Goal: Task Accomplishment & Management: Manage account settings

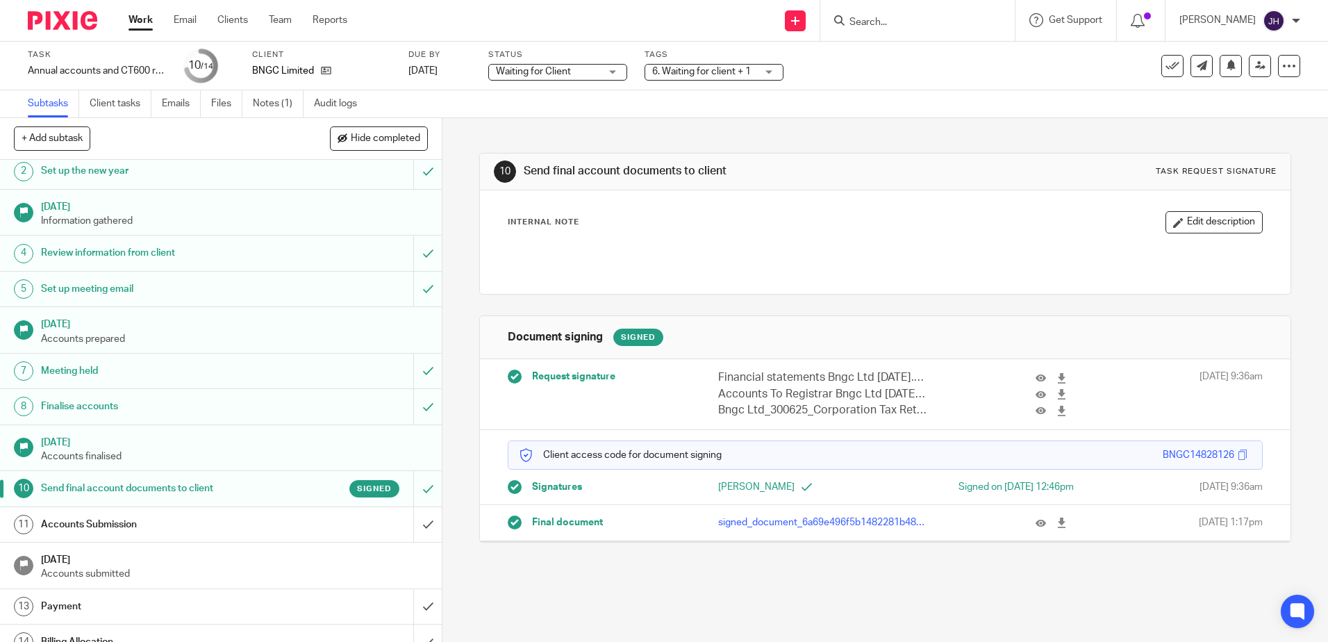
scroll to position [60, 0]
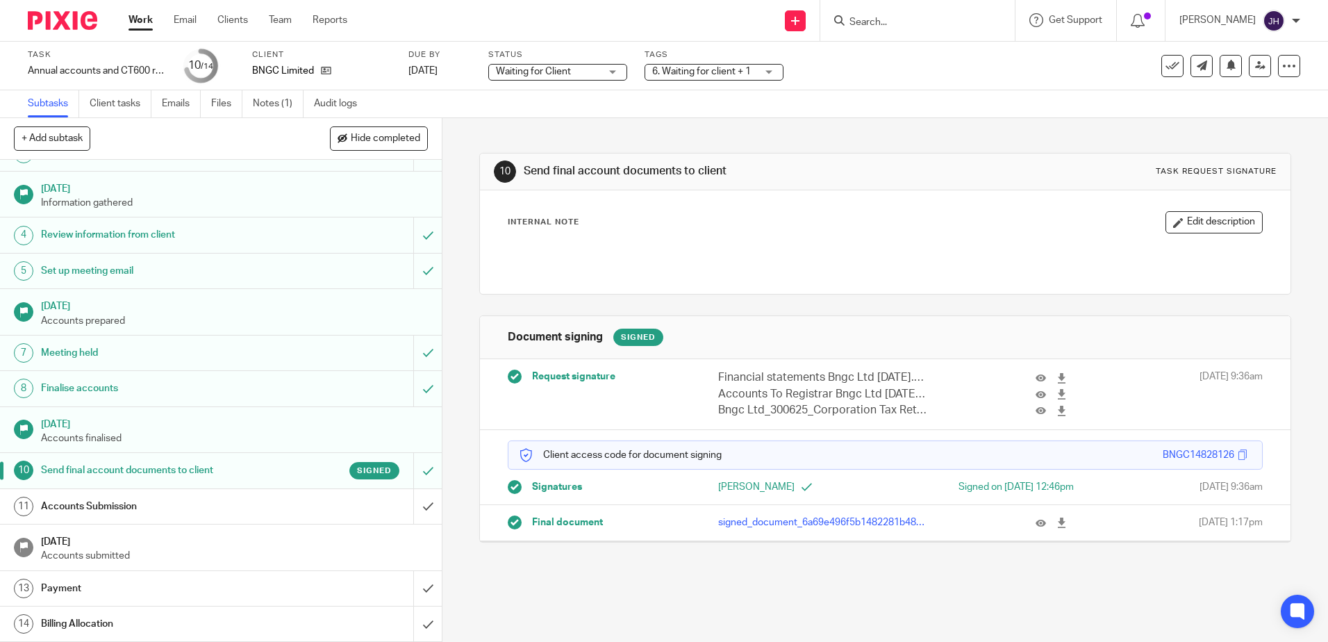
click at [363, 496] on div "Accounts Submission" at bounding box center [220, 506] width 359 height 21
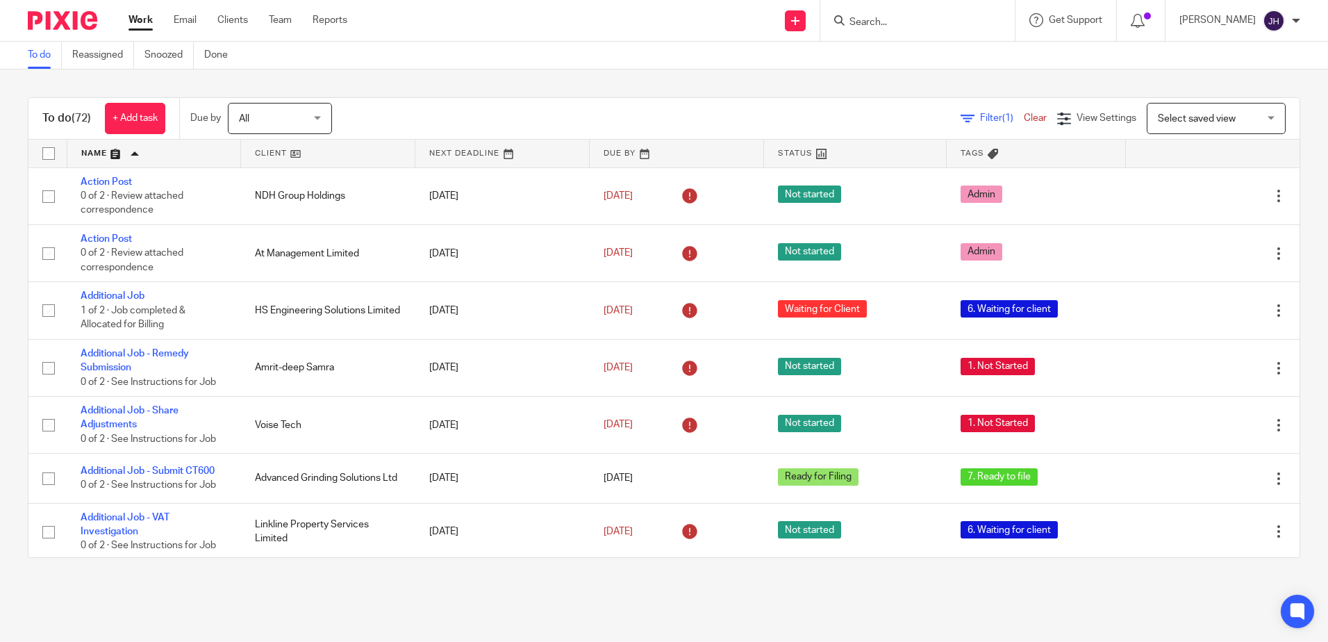
scroll to position [1901, 0]
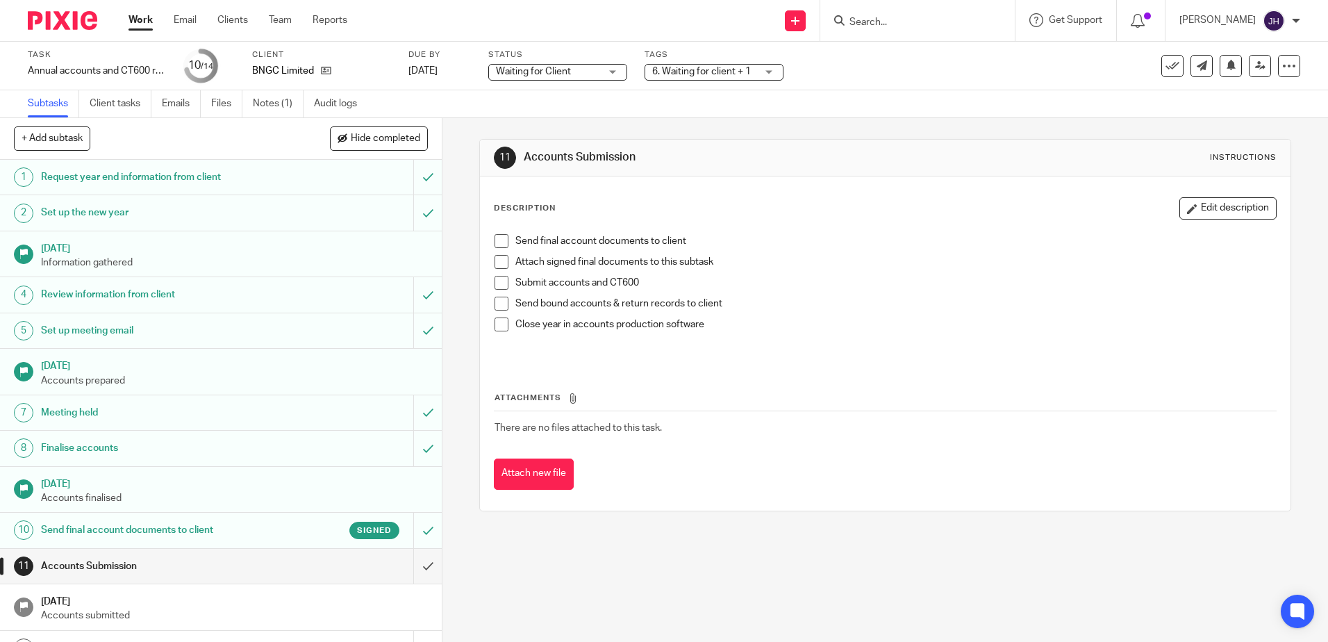
click at [495, 239] on span at bounding box center [502, 241] width 14 height 14
click at [499, 263] on span at bounding box center [502, 262] width 14 height 14
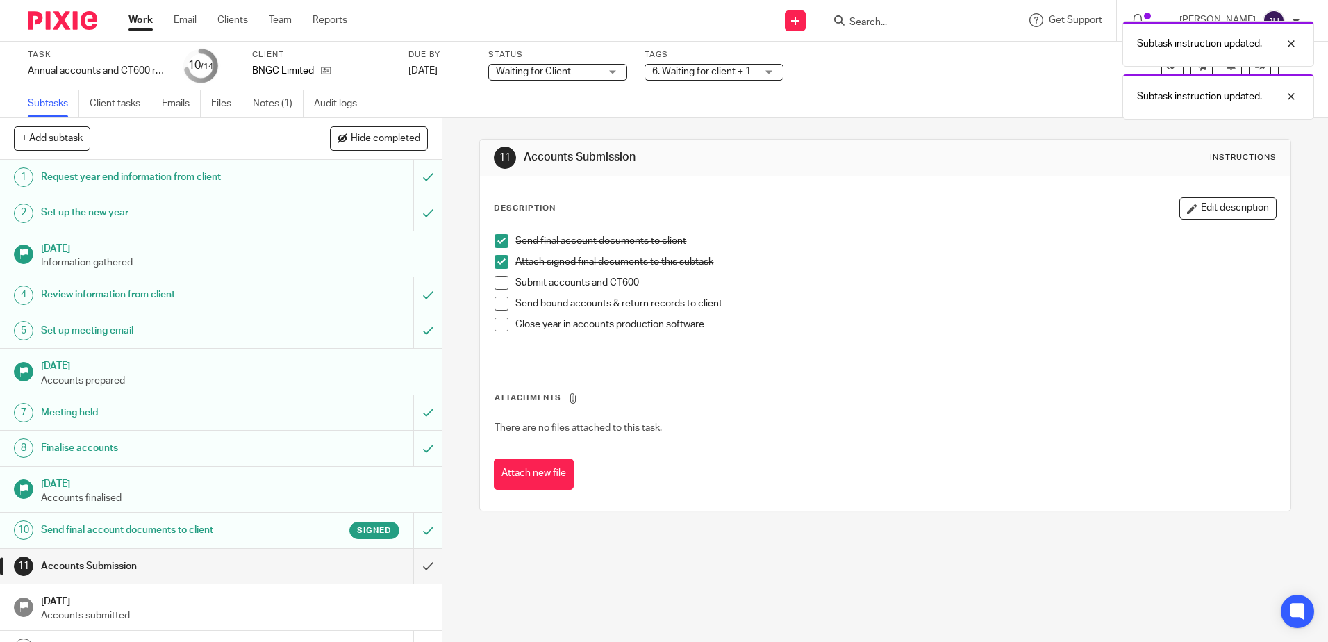
click at [495, 284] on span at bounding box center [502, 283] width 14 height 14
click at [499, 304] on span at bounding box center [502, 304] width 14 height 14
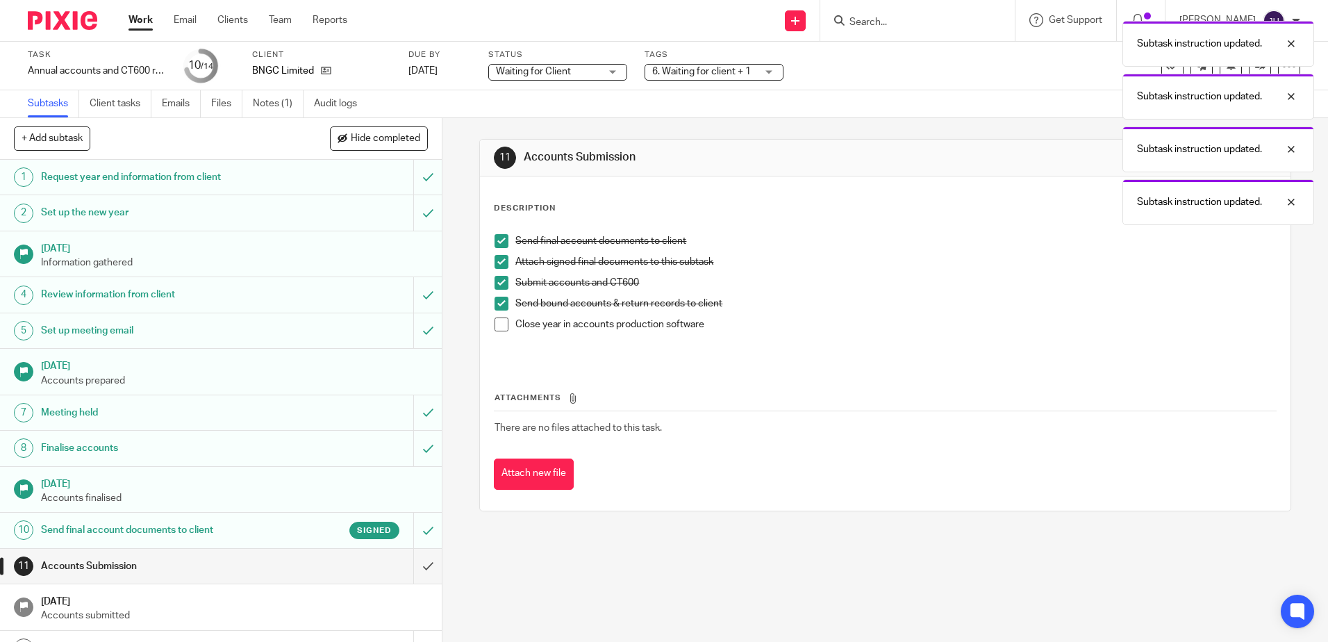
click at [498, 321] on span at bounding box center [502, 324] width 14 height 14
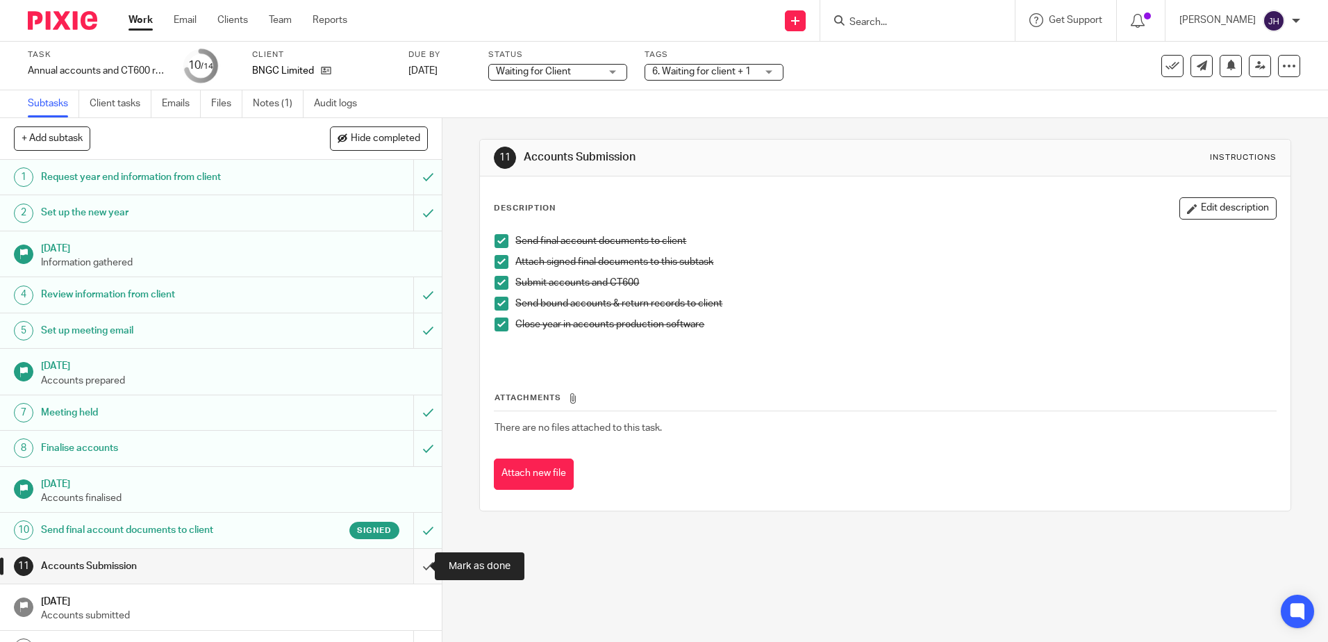
click at [411, 574] on input "submit" at bounding box center [221, 566] width 442 height 35
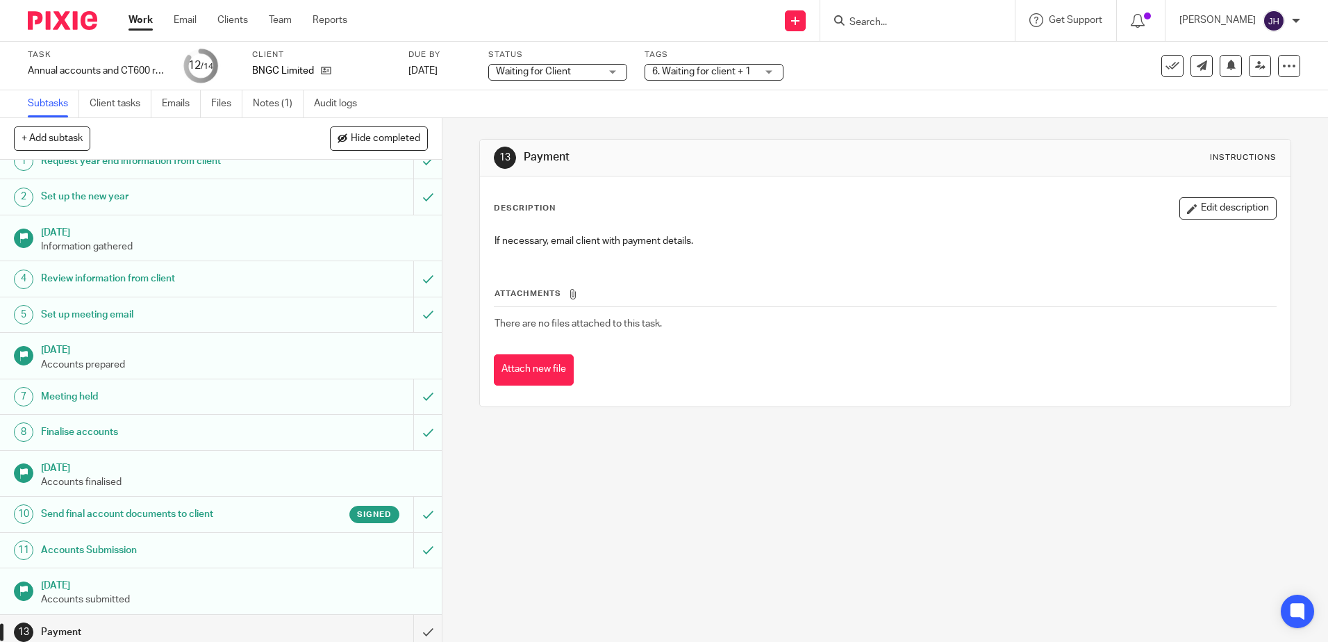
scroll to position [60, 0]
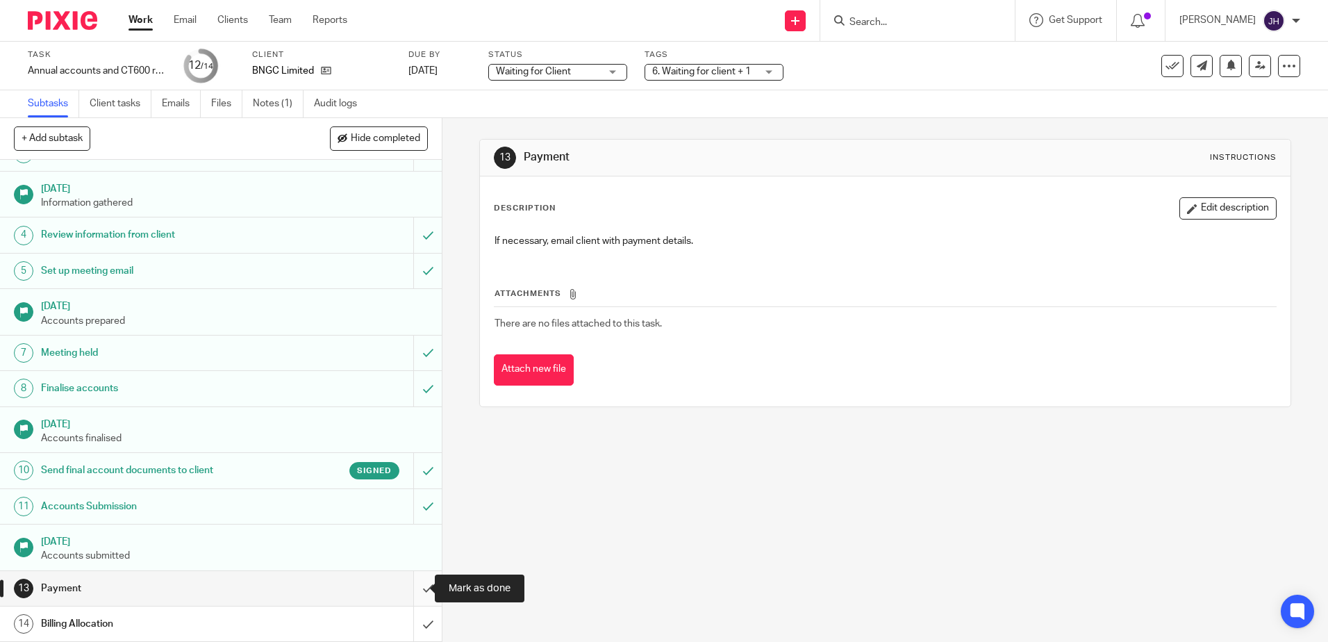
click at [415, 588] on input "submit" at bounding box center [221, 588] width 442 height 35
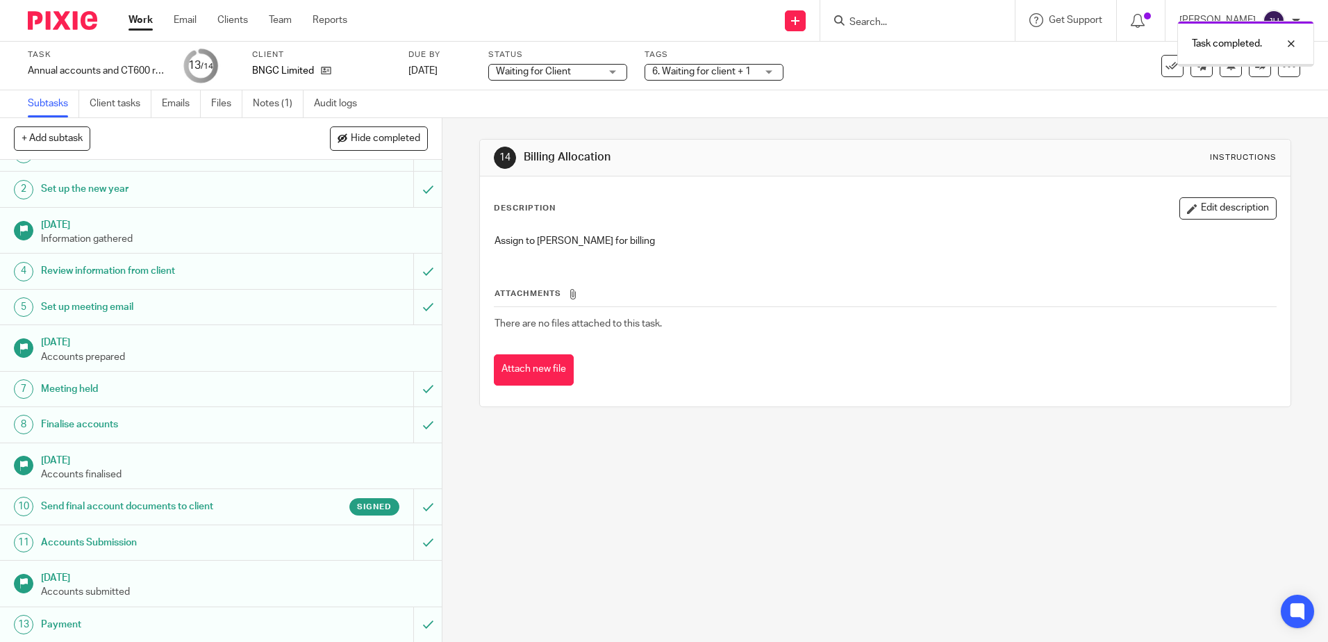
scroll to position [60, 0]
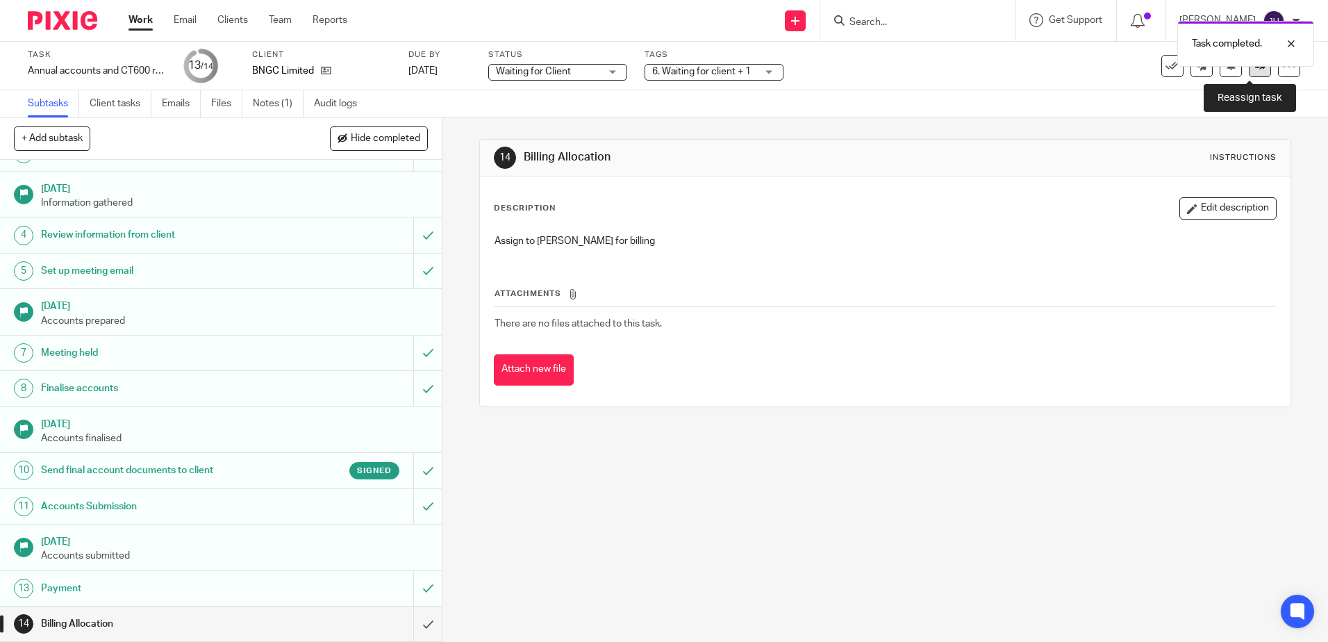
click at [1249, 73] on link at bounding box center [1260, 66] width 22 height 22
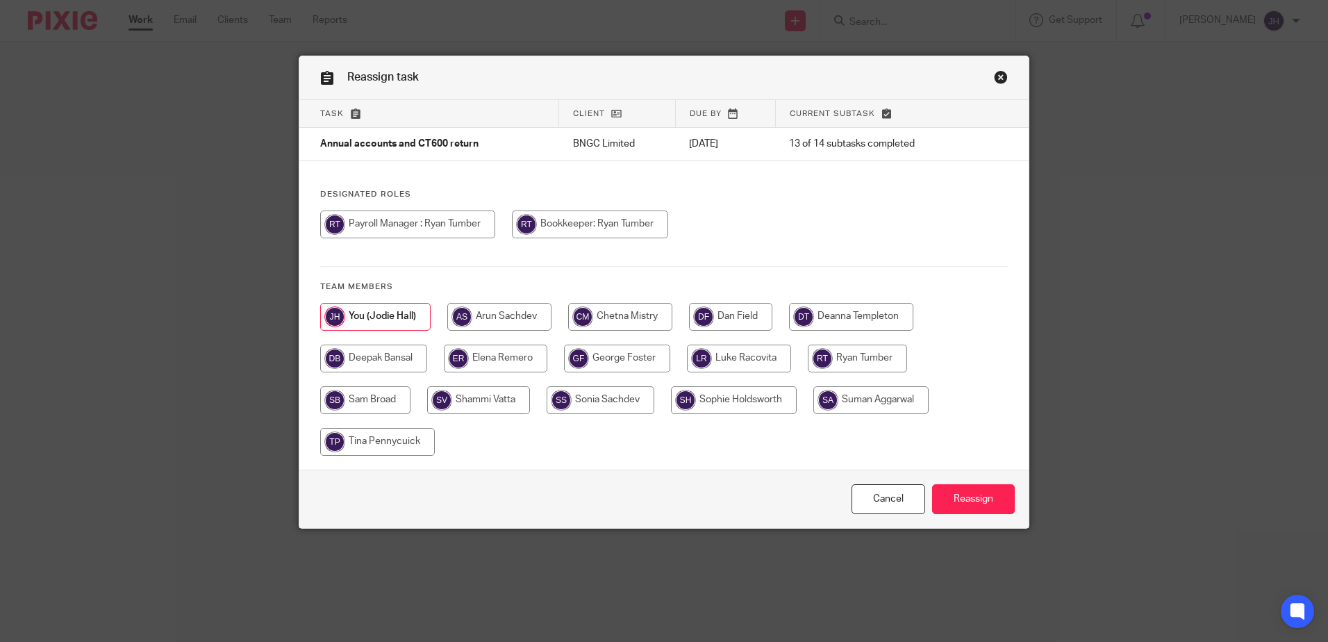
click at [846, 310] on input "radio" at bounding box center [851, 317] width 124 height 28
radio input "true"
click at [965, 495] on input "Reassign" at bounding box center [973, 499] width 83 height 30
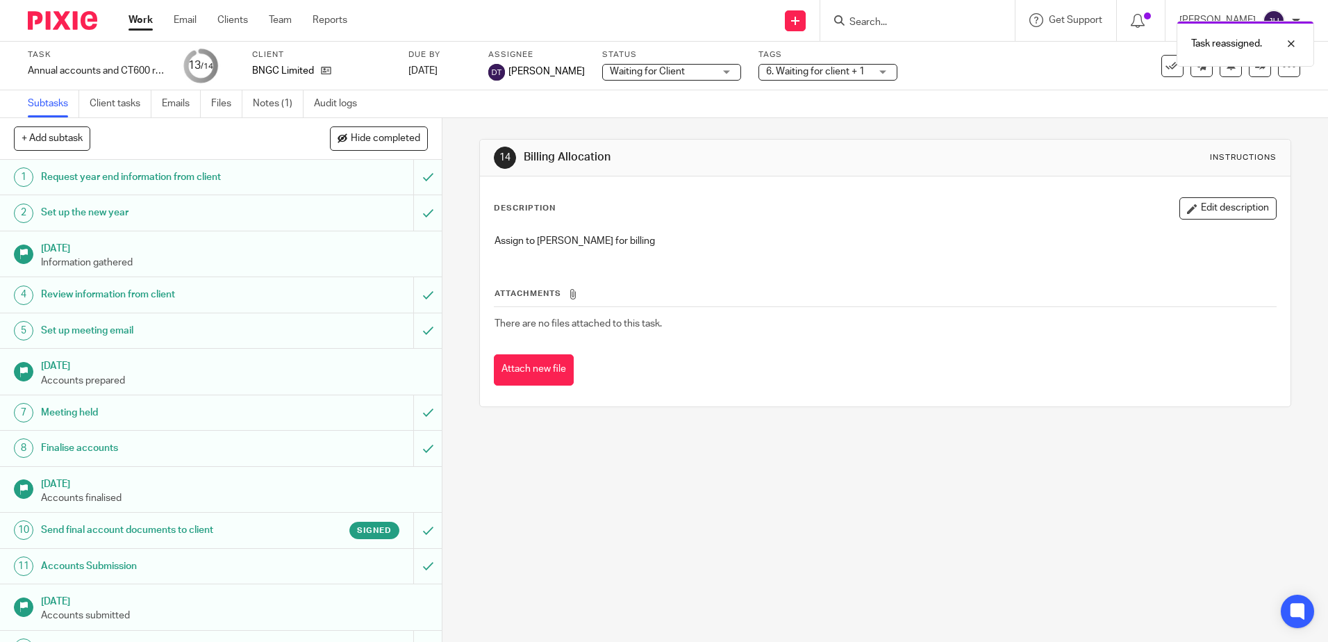
click at [145, 24] on link "Work" at bounding box center [141, 20] width 24 height 14
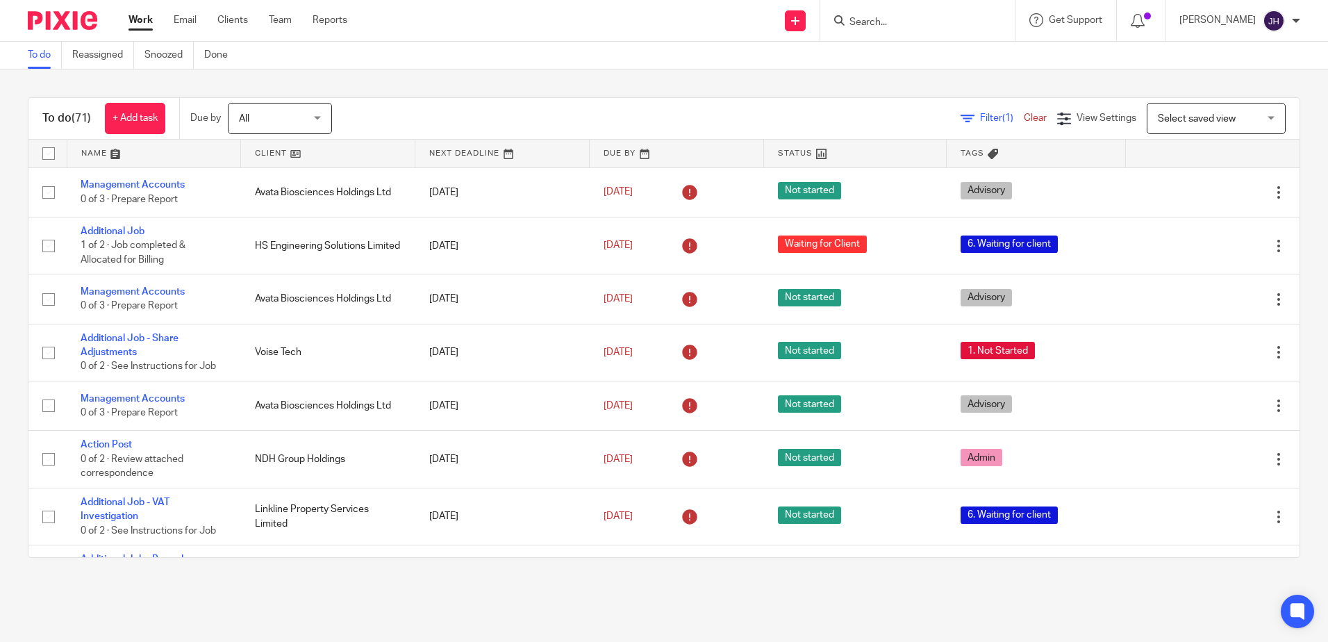
click at [107, 154] on link at bounding box center [154, 154] width 174 height 28
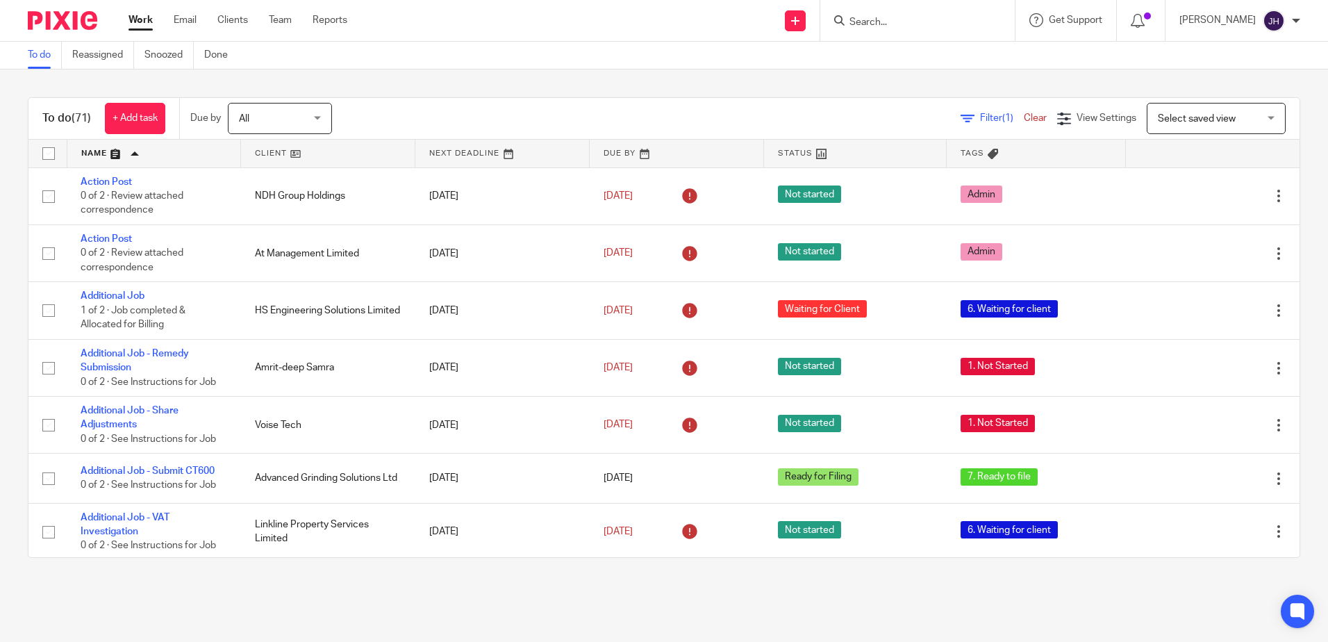
drag, startPoint x: 113, startPoint y: 174, endPoint x: -3, endPoint y: 161, distance: 116.0
click at [0, 161] on html "Work Email Clients Team Reports Work Email Clients Team Reports Settings Send n…" at bounding box center [664, 321] width 1328 height 642
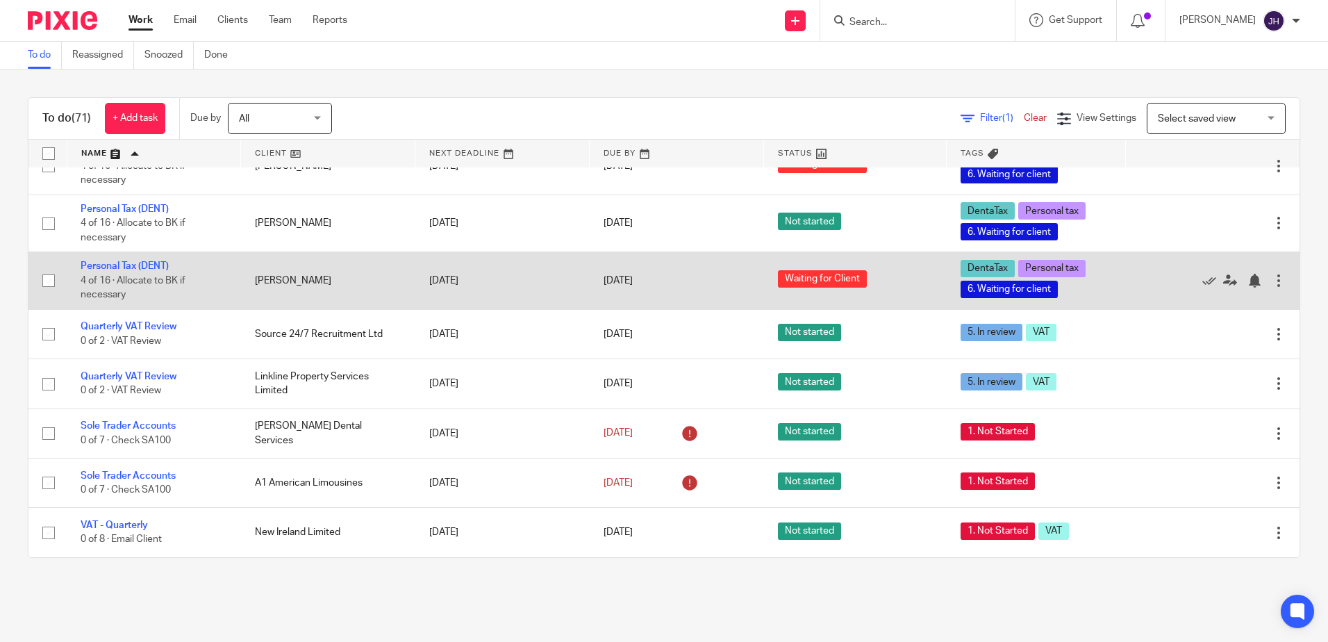
scroll to position [3983, 0]
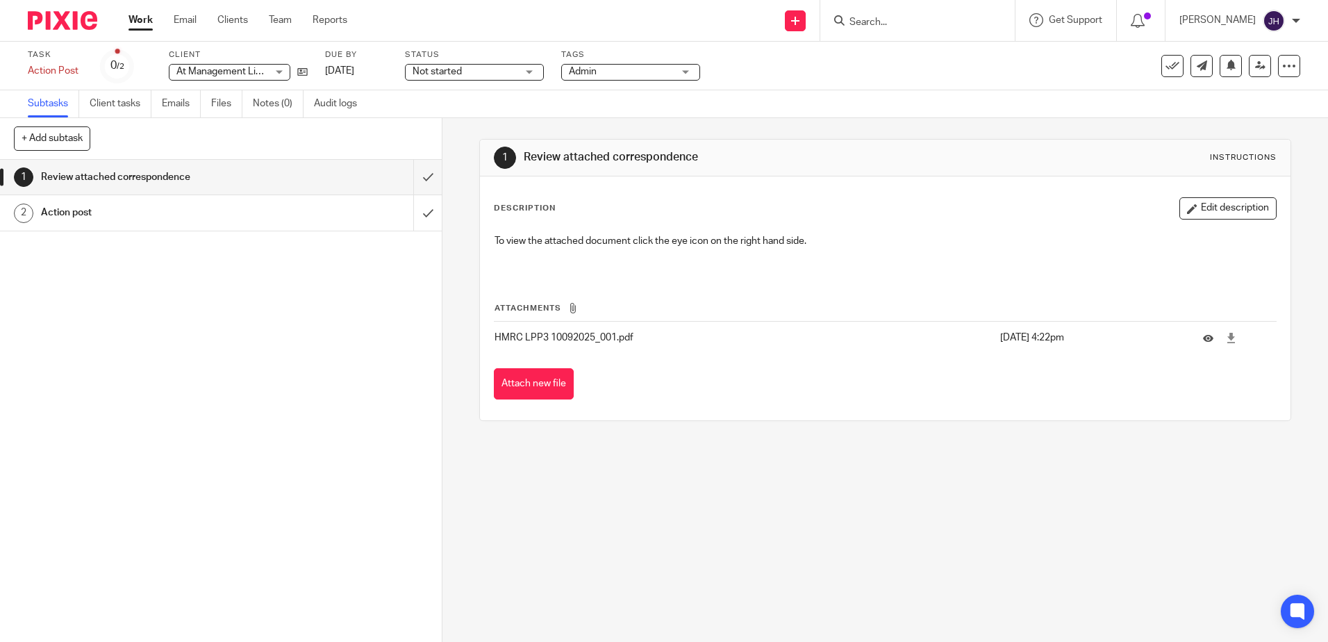
drag, startPoint x: 1218, startPoint y: 334, endPoint x: 1194, endPoint y: 299, distance: 42.0
click at [1194, 299] on div "Attachments HMRC LPP3 10092025_001.pdf [DATE] 4:22pm Attach new file" at bounding box center [885, 337] width 782 height 126
click at [236, 215] on h1 "Action post" at bounding box center [160, 212] width 239 height 21
click at [1226, 340] on icon at bounding box center [1231, 338] width 10 height 10
click at [407, 181] on input "submit" at bounding box center [221, 177] width 442 height 35
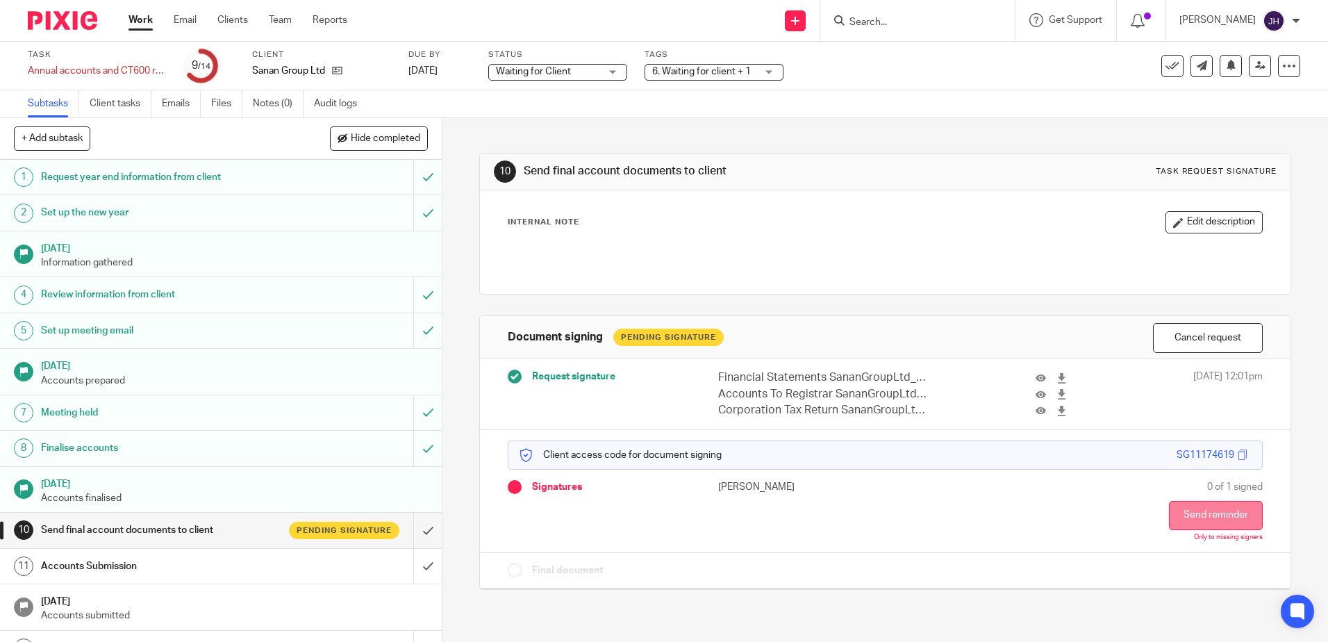
click at [1205, 523] on button "Send reminder" at bounding box center [1216, 515] width 94 height 29
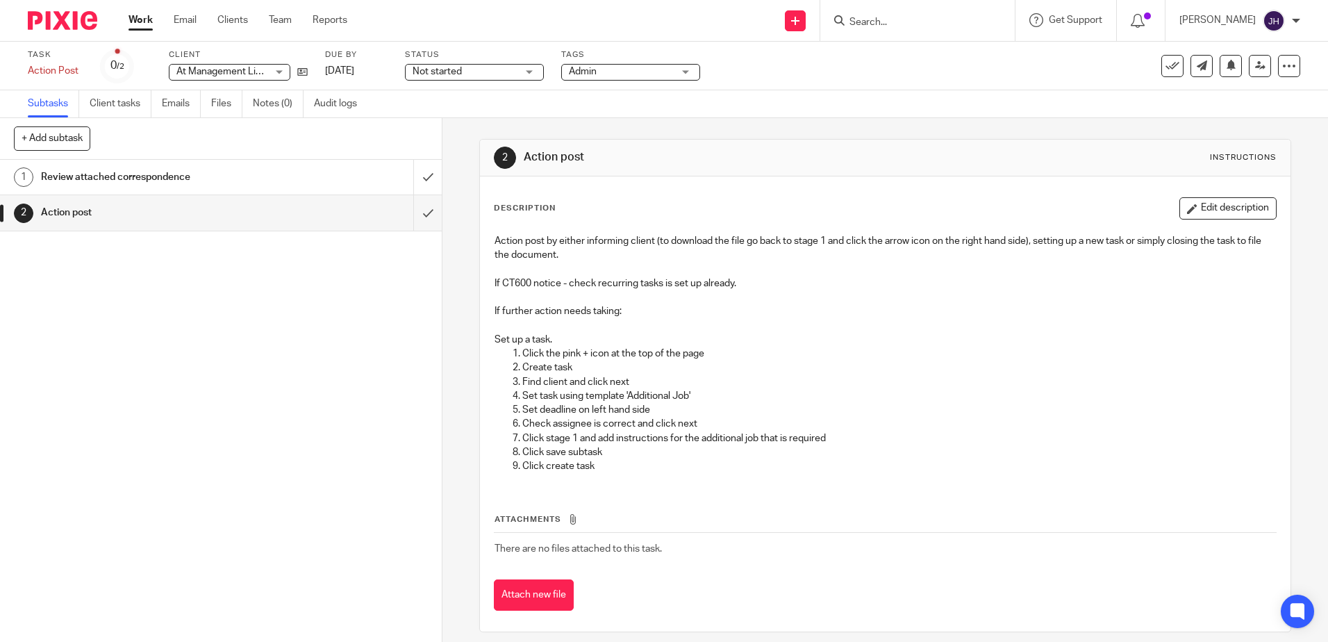
click at [240, 172] on h1 "Review attached correspondence" at bounding box center [160, 177] width 239 height 21
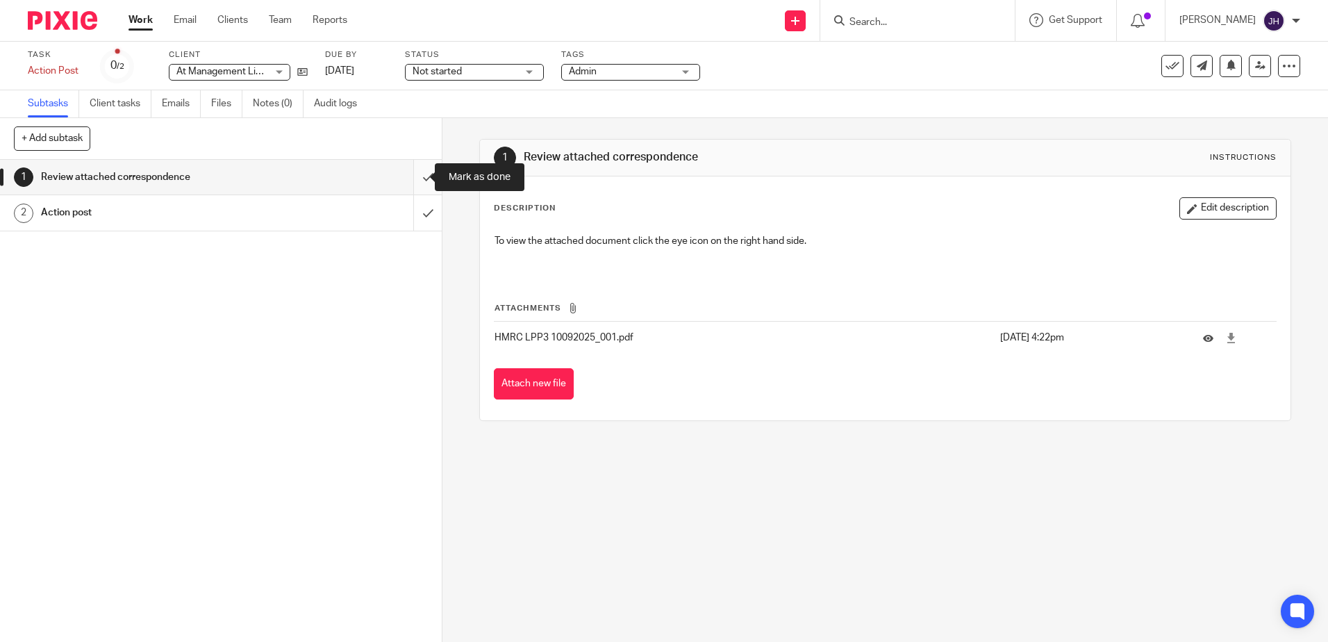
click at [422, 183] on input "submit" at bounding box center [221, 177] width 442 height 35
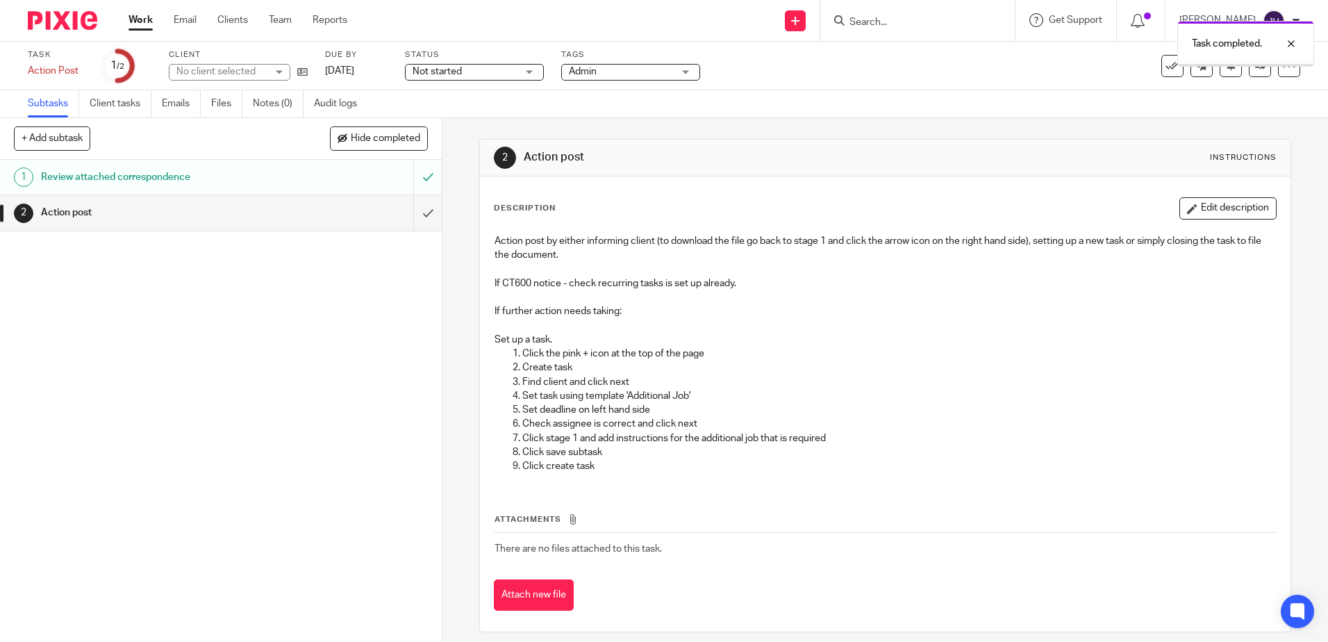
click at [411, 215] on input "submit" at bounding box center [221, 212] width 442 height 35
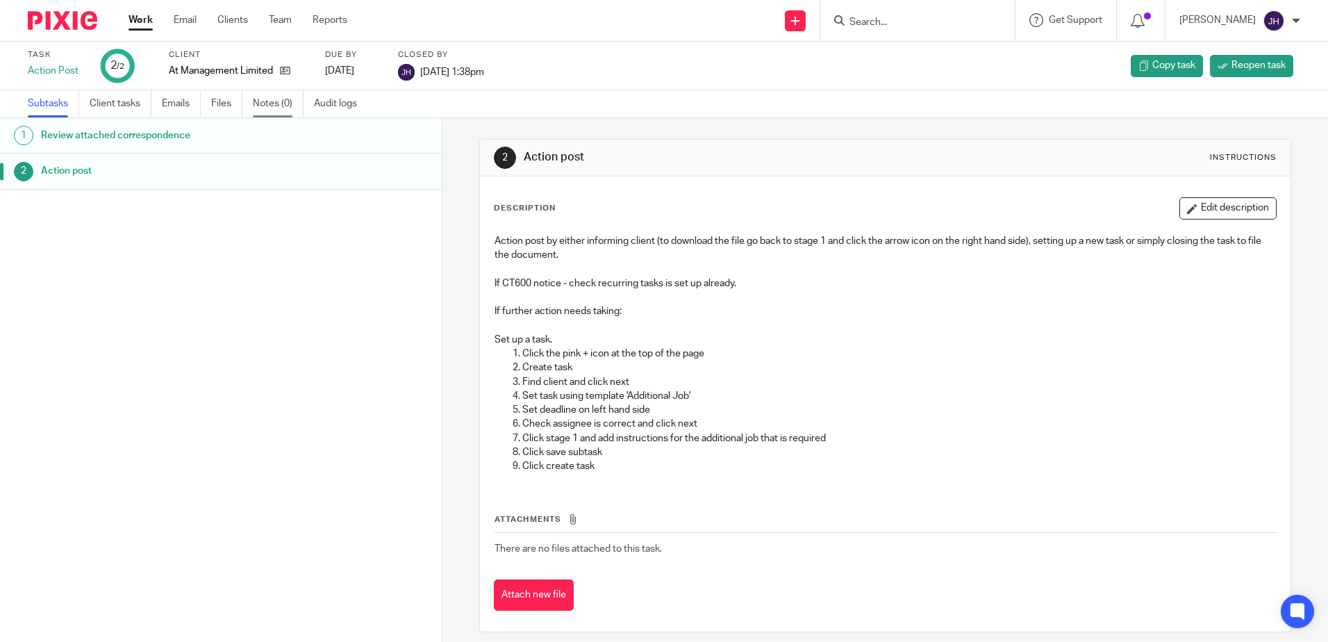
drag, startPoint x: 0, startPoint y: 0, endPoint x: 271, endPoint y: 104, distance: 290.0
click at [271, 104] on link "Notes (0)" at bounding box center [278, 103] width 51 height 27
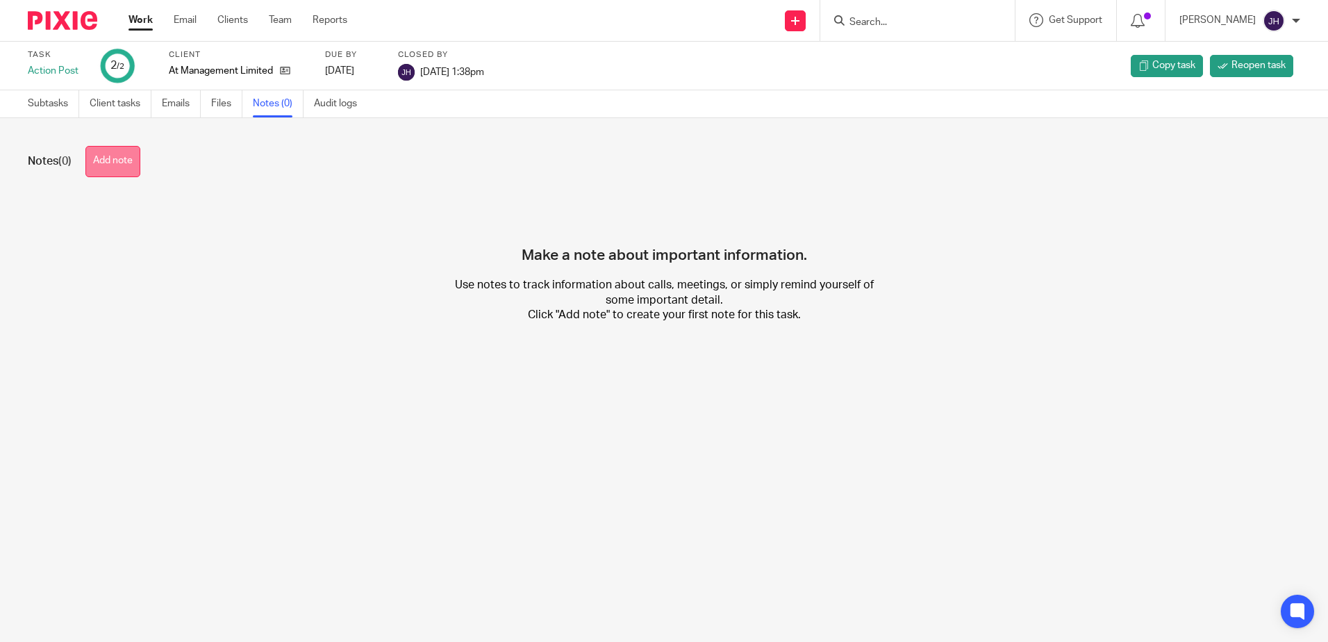
click at [137, 169] on button "Add note" at bounding box center [112, 161] width 55 height 31
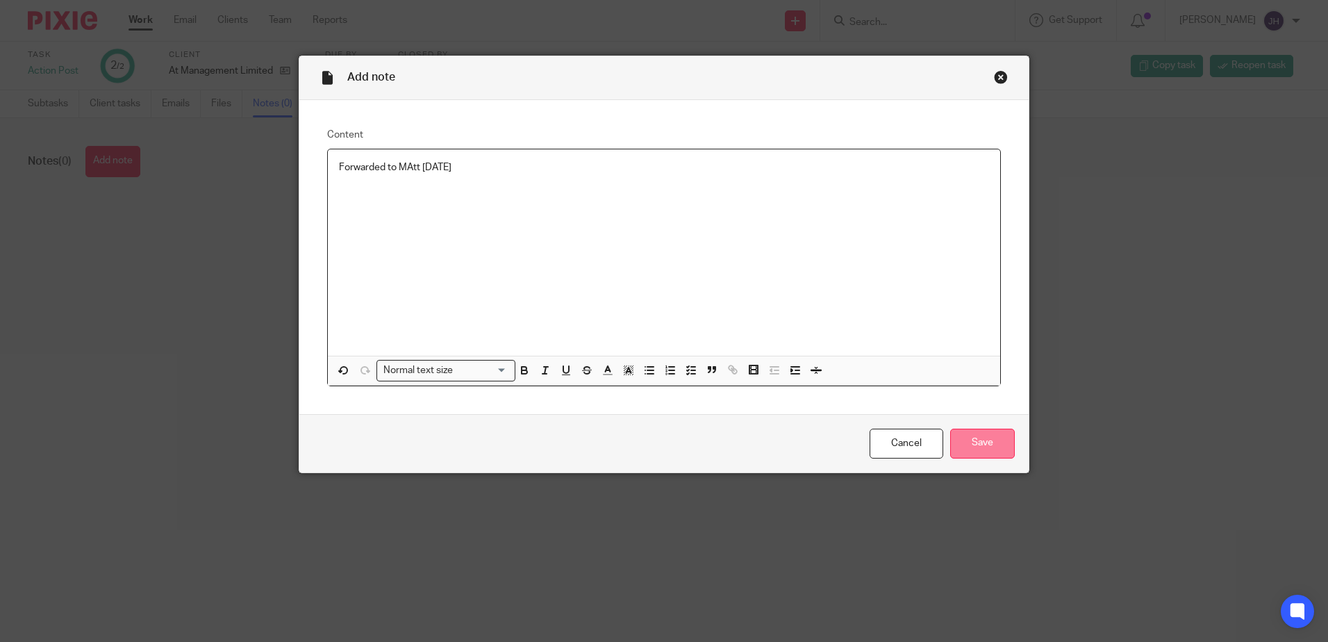
click at [980, 444] on input "Save" at bounding box center [982, 444] width 65 height 30
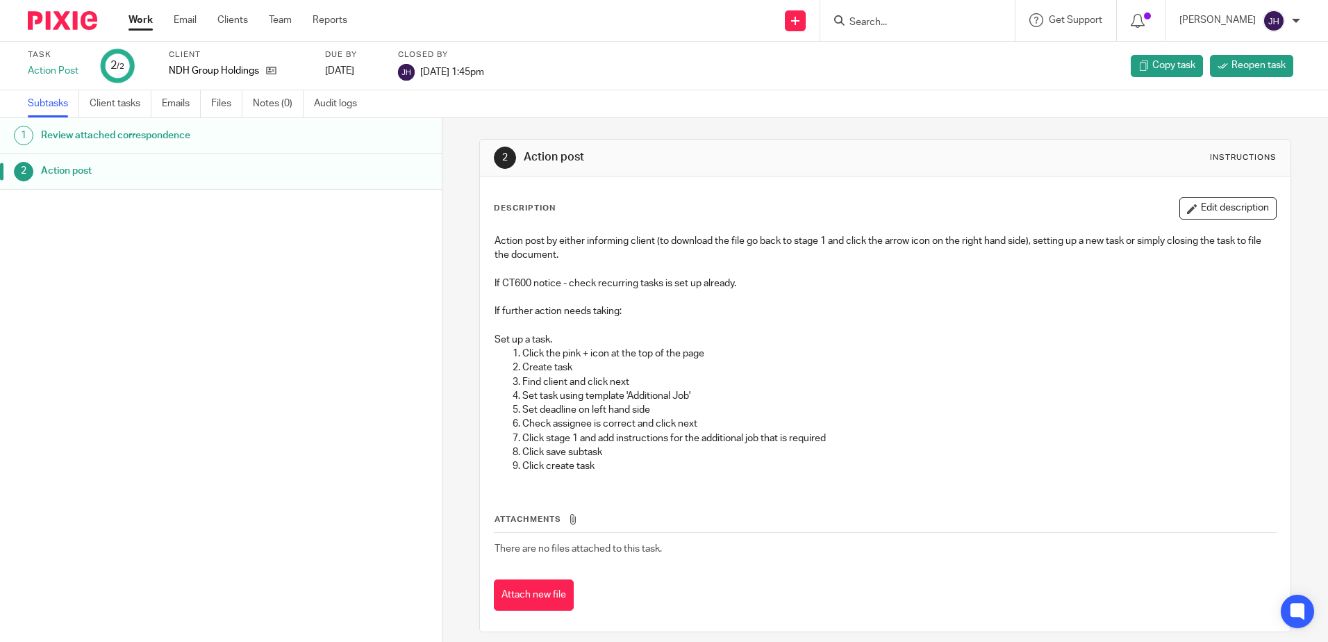
click at [275, 104] on link "Notes (0)" at bounding box center [278, 103] width 51 height 27
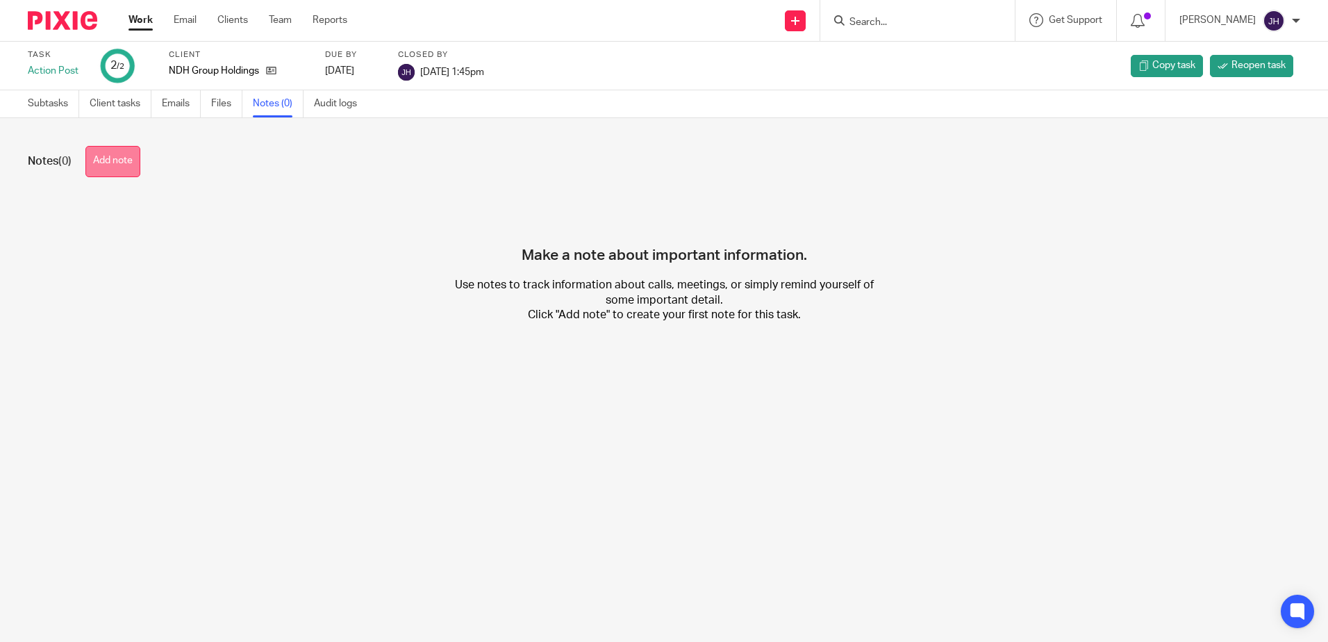
click at [131, 154] on button "Add note" at bounding box center [112, 161] width 55 height 31
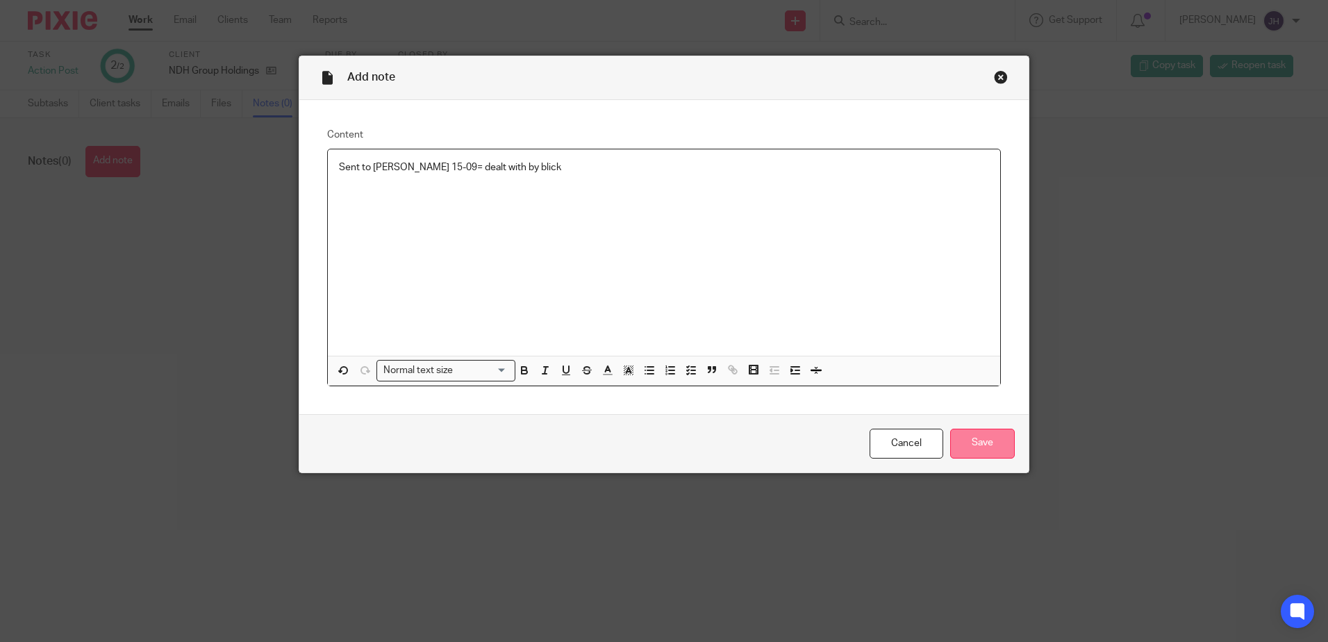
click at [991, 447] on input "Save" at bounding box center [982, 444] width 65 height 30
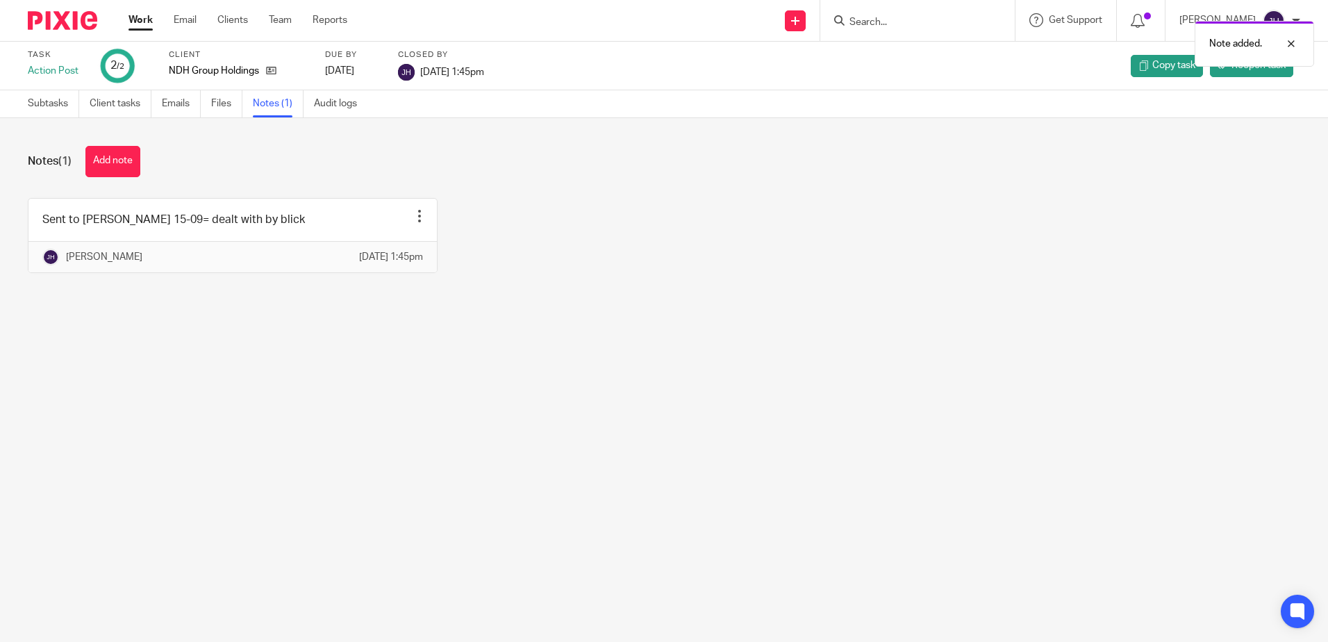
click at [138, 19] on link "Work" at bounding box center [141, 20] width 24 height 14
